Goal: Information Seeking & Learning: Learn about a topic

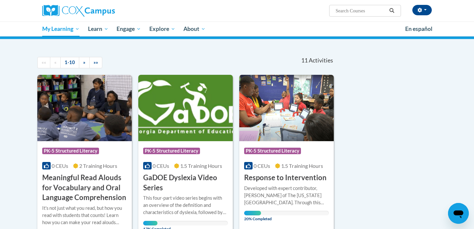
scroll to position [282, 0]
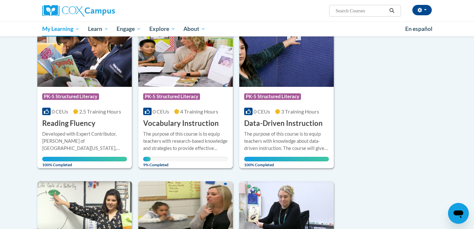
click at [158, 105] on div "Course Category: PK-5 Structured Literacy 0 CEUs 4 Training Hours COURSE Vocabu…" at bounding box center [185, 108] width 94 height 42
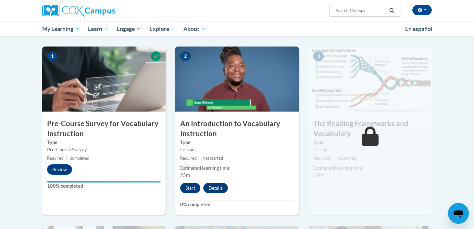
scroll to position [138, 0]
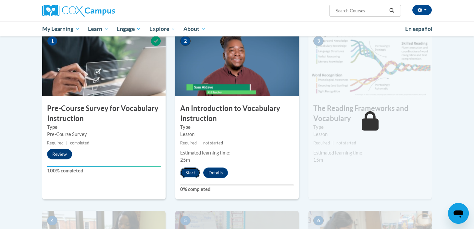
click at [190, 170] on button "Start" at bounding box center [190, 172] width 20 height 10
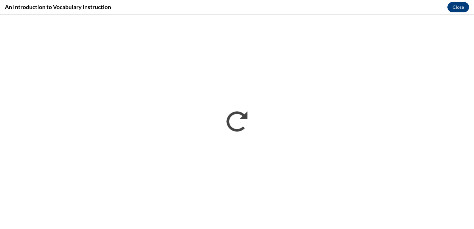
scroll to position [0, 0]
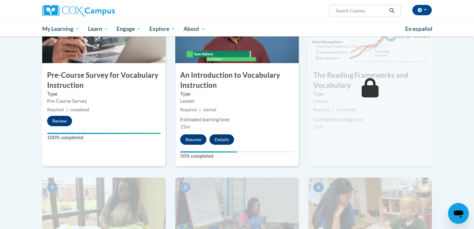
scroll to position [171, 0]
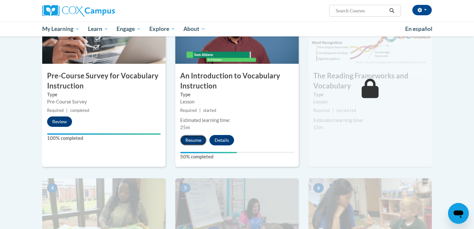
click at [200, 144] on button "Resume" at bounding box center [193, 140] width 26 height 10
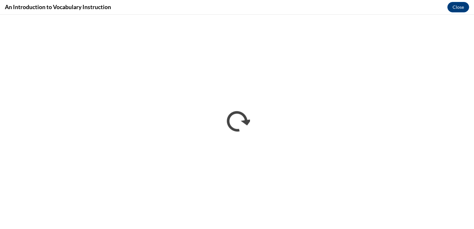
scroll to position [0, 0]
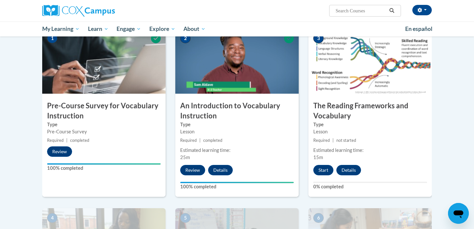
scroll to position [142, 0]
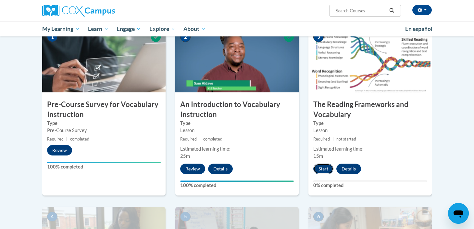
click at [319, 165] on button "Start" at bounding box center [323, 168] width 20 height 10
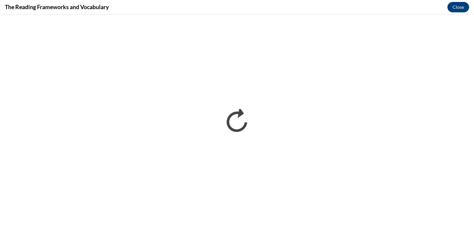
scroll to position [0, 0]
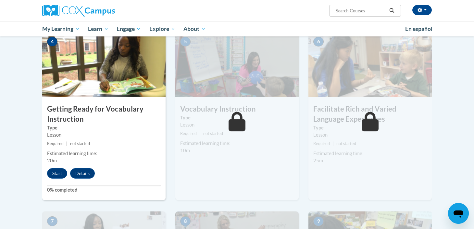
scroll to position [317, 0]
click at [61, 169] on button "Start" at bounding box center [57, 173] width 20 height 10
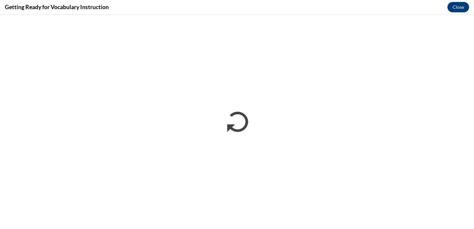
scroll to position [0, 0]
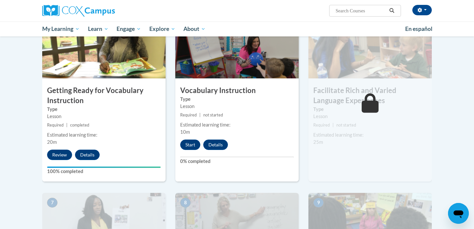
scroll to position [338, 0]
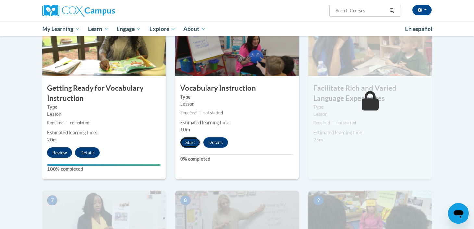
click at [192, 141] on button "Start" at bounding box center [190, 142] width 20 height 10
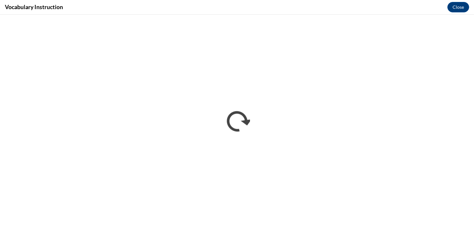
scroll to position [0, 0]
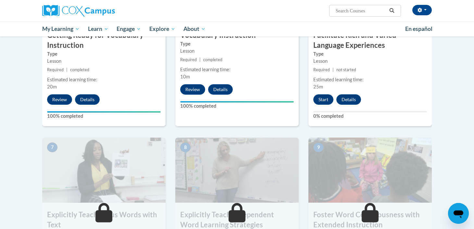
scroll to position [393, 0]
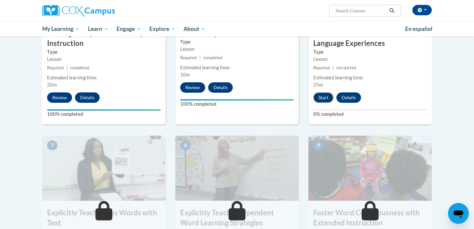
click at [326, 98] on button "Start" at bounding box center [323, 97] width 20 height 10
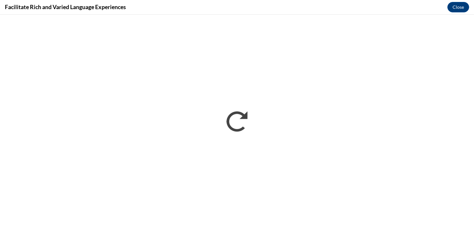
scroll to position [0, 0]
click at [456, 4] on button "Close" at bounding box center [458, 7] width 22 height 10
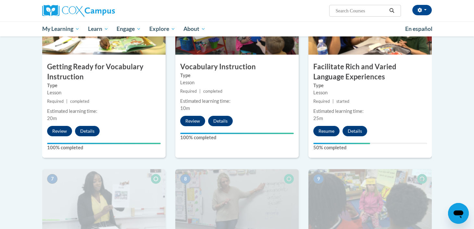
scroll to position [359, 0]
